Goal: Task Accomplishment & Management: Manage account settings

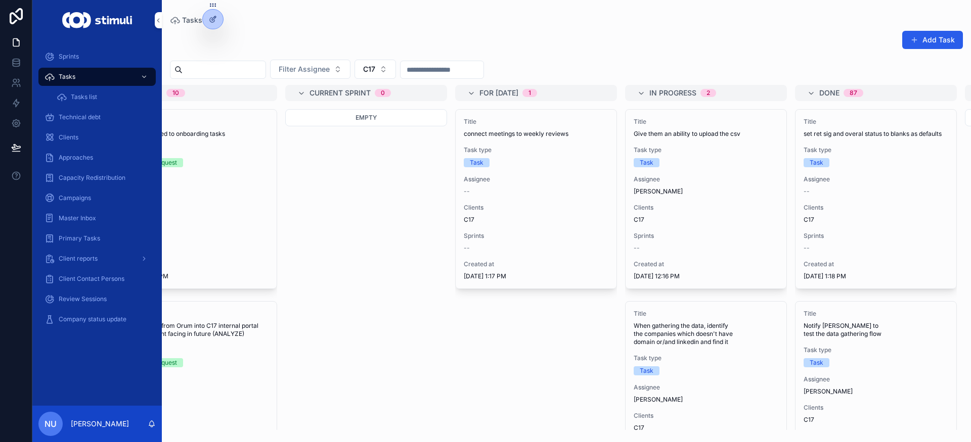
scroll to position [0, 56]
click at [529, 361] on div "Title connect meetings to weekly reviews Task type Task Assignee -- Clients C17…" at bounding box center [535, 269] width 162 height 321
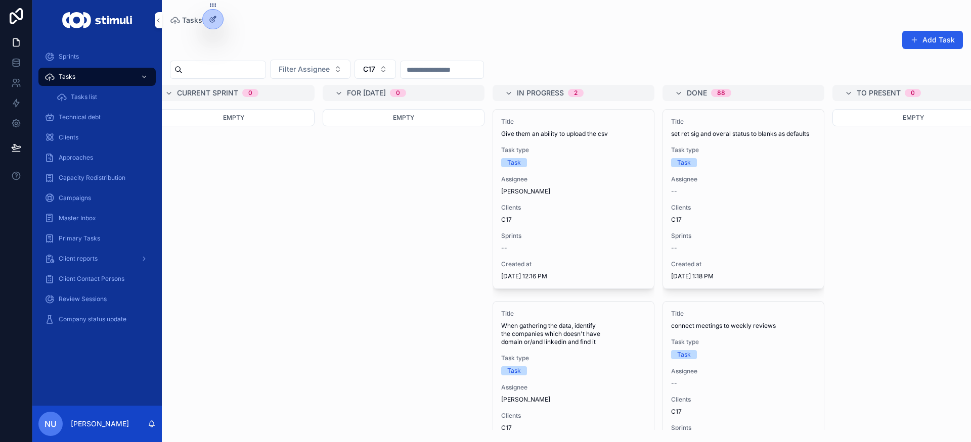
scroll to position [0, 218]
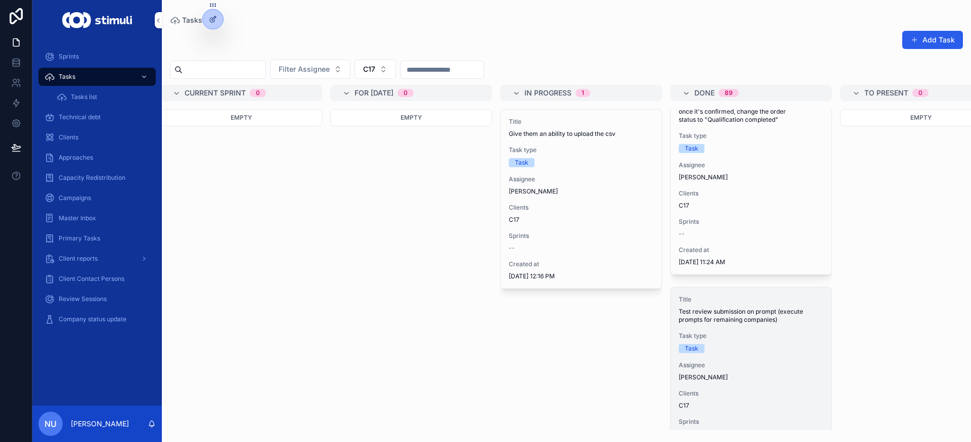
scroll to position [5066, 0]
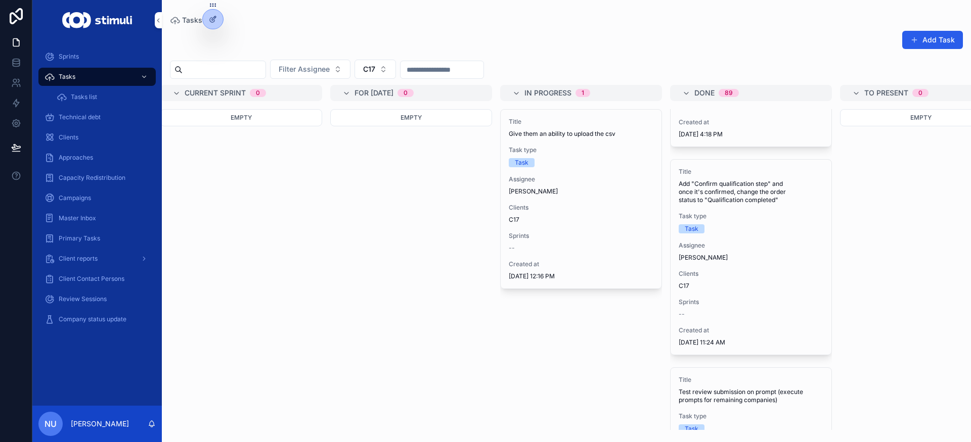
click at [475, 397] on div "Empty" at bounding box center [411, 269] width 162 height 321
click at [938, 162] on div "Empty" at bounding box center [921, 269] width 162 height 321
click at [626, 402] on div "Title Give them an ability to upload the csv Task type Task Assignee Nika Urcha…" at bounding box center [581, 269] width 162 height 321
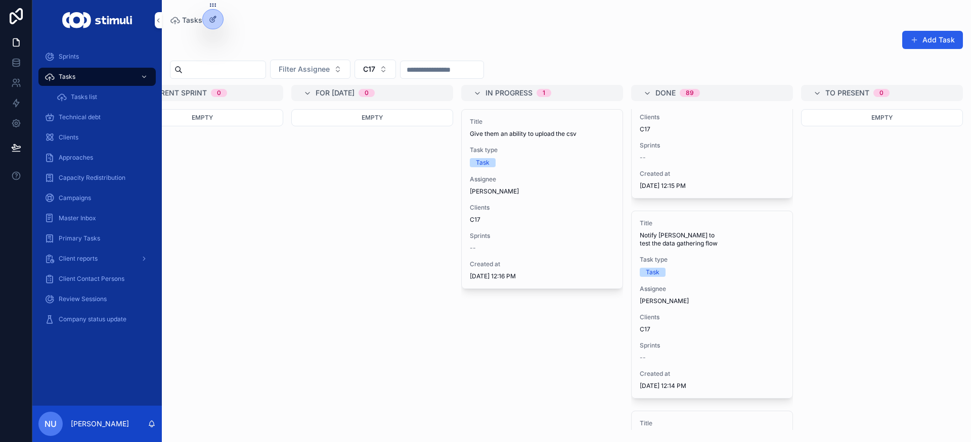
scroll to position [0, 0]
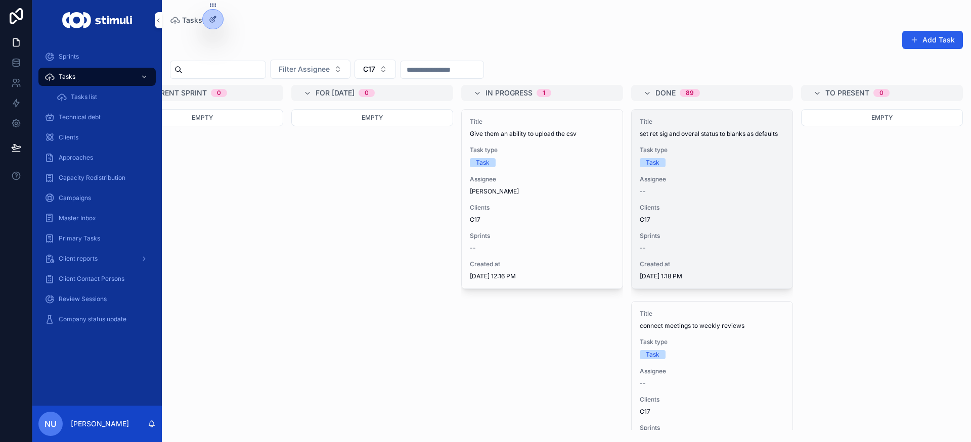
click at [701, 184] on span "Assignee" at bounding box center [712, 179] width 145 height 8
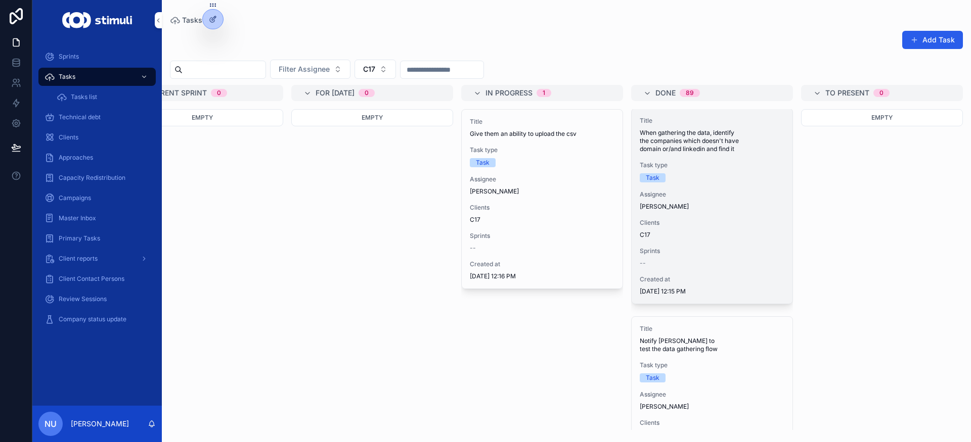
scroll to position [389, 0]
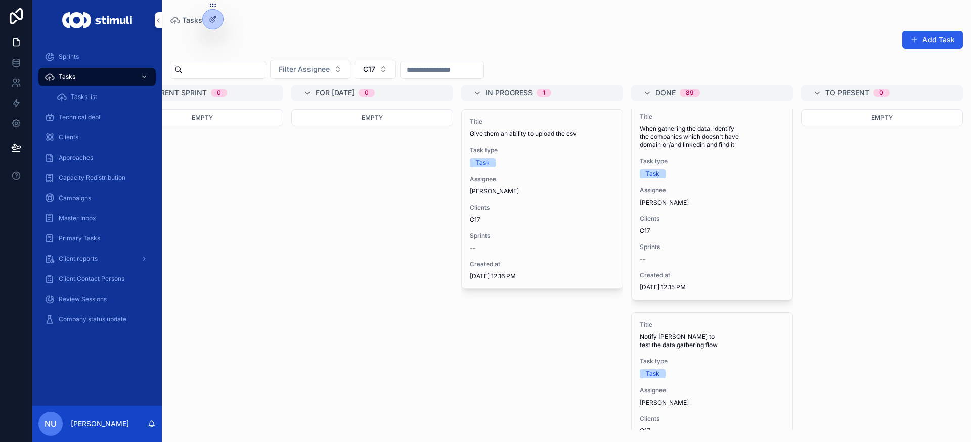
click at [625, 310] on div "To do 10 Title Update needed to onboarding tasks Task type Feature Request Assi…" at bounding box center [566, 257] width 809 height 345
click at [568, 406] on div "Title Give them an ability to upload the csv Task type Task Assignee Nika Urcha…" at bounding box center [542, 269] width 162 height 321
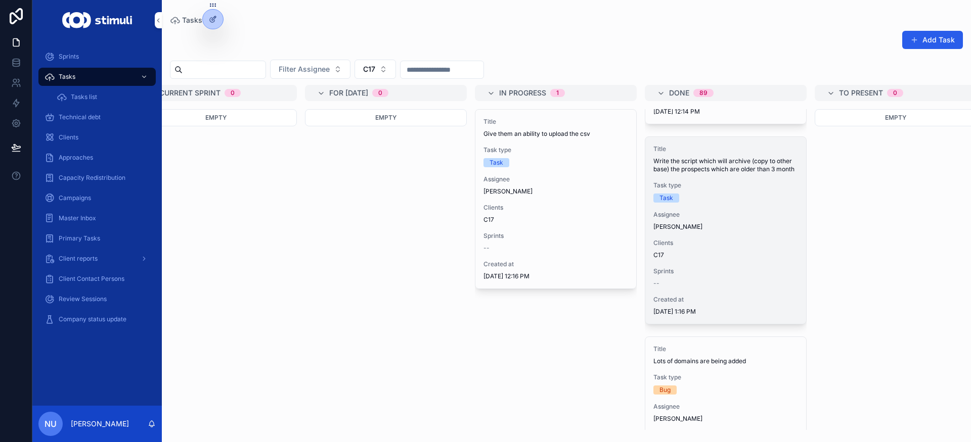
scroll to position [780, 0]
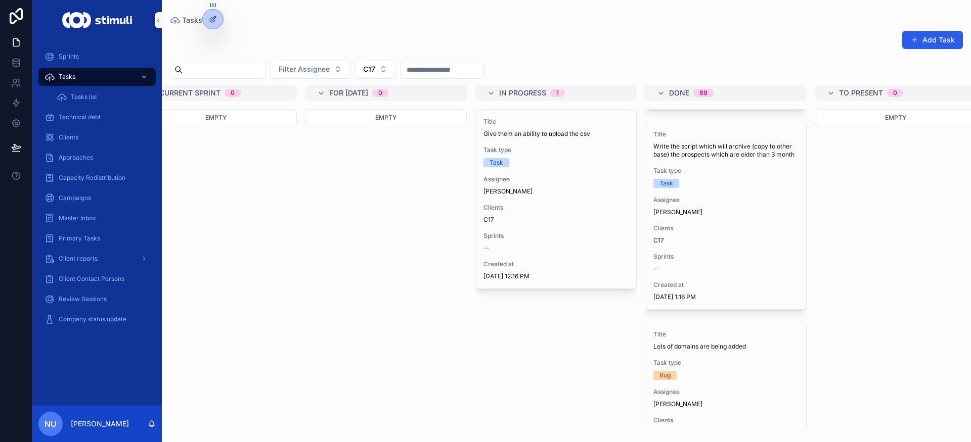
click at [504, 400] on div "Title Give them an ability to upload the csv Task type Task Assignee Nika Urcha…" at bounding box center [556, 269] width 162 height 321
click at [510, 399] on div "Title Give them an ability to upload the csv Task type Task Assignee Nika Urcha…" at bounding box center [556, 269] width 162 height 321
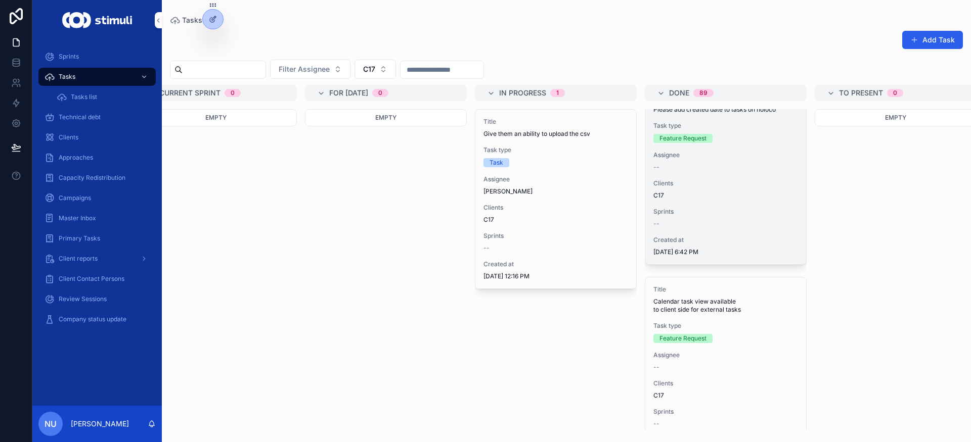
scroll to position [1418, 0]
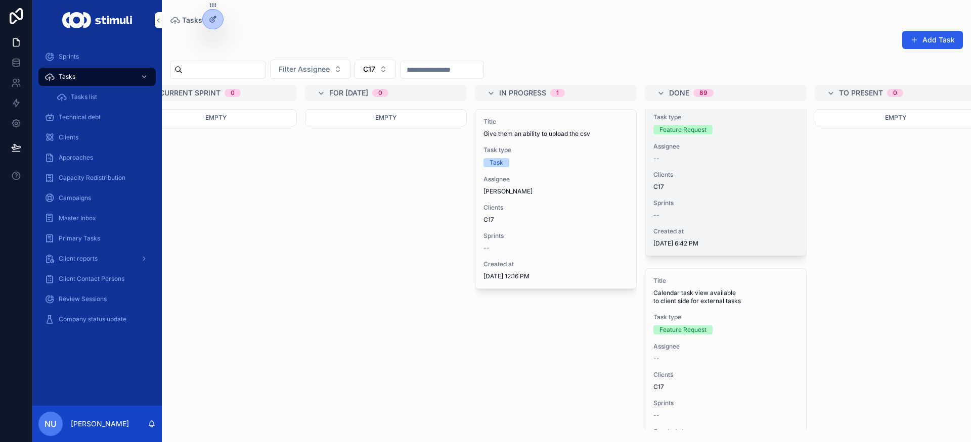
click at [740, 191] on div "C17" at bounding box center [725, 187] width 145 height 8
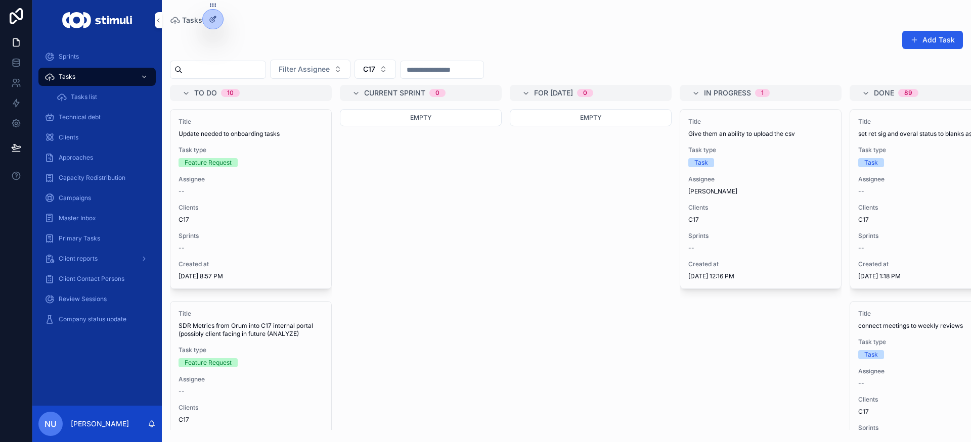
click at [495, 141] on div "To do 10 Title Update needed to onboarding tasks Task type Feature Request Assi…" at bounding box center [566, 257] width 809 height 345
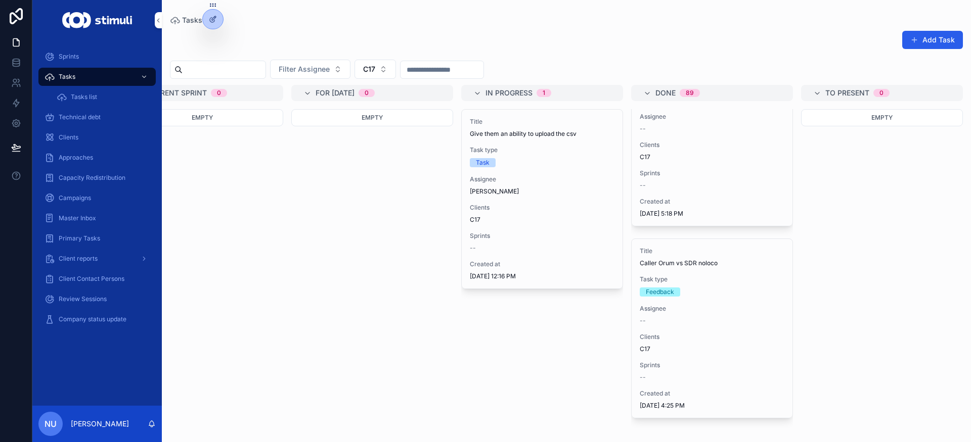
scroll to position [4434, 0]
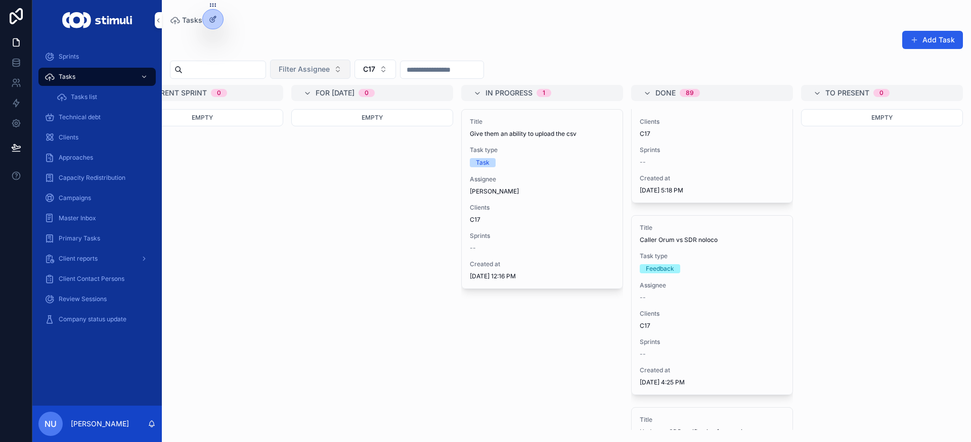
drag, startPoint x: 462, startPoint y: 309, endPoint x: 352, endPoint y: 73, distance: 260.6
click at [413, 258] on div "To do 10 Title Update needed to onboarding tasks Task type Feature Request Assi…" at bounding box center [566, 257] width 809 height 345
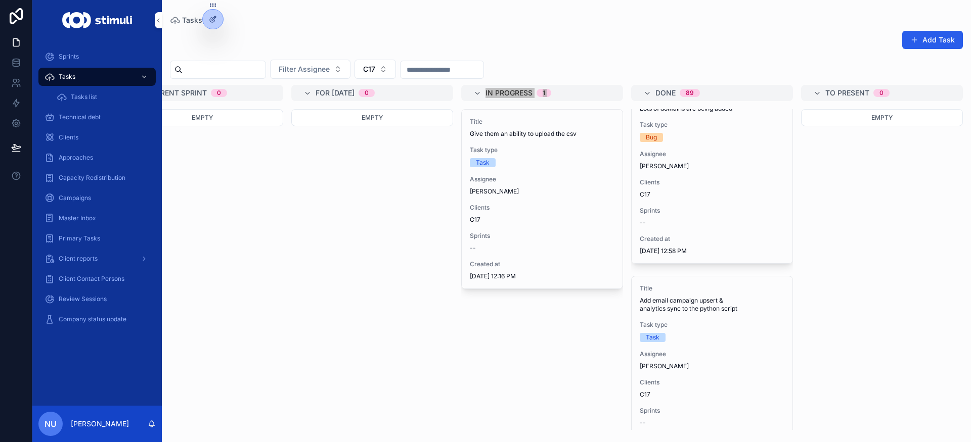
scroll to position [950, 0]
